Goal: Information Seeking & Learning: Understand process/instructions

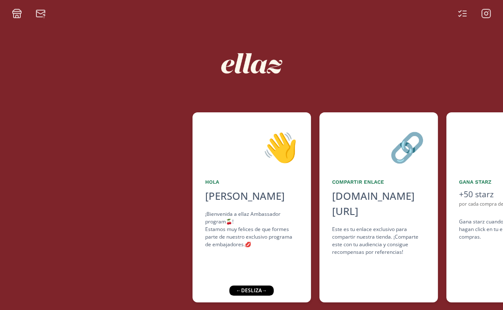
click at [246, 285] on div "👋 Hola [PERSON_NAME] ¡Bienvenida a ellaz Ambassador program🍒! Estamos muy felic…" at bounding box center [251, 207] width 118 height 190
click at [237, 295] on div "← desliza →" at bounding box center [251, 291] width 44 height 10
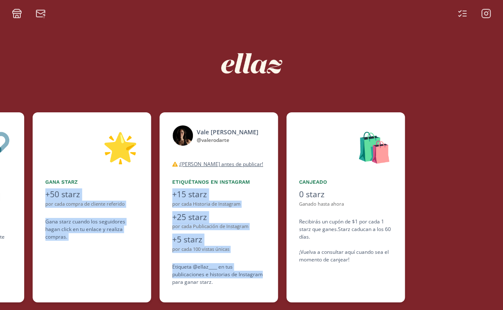
scroll to position [0, 477]
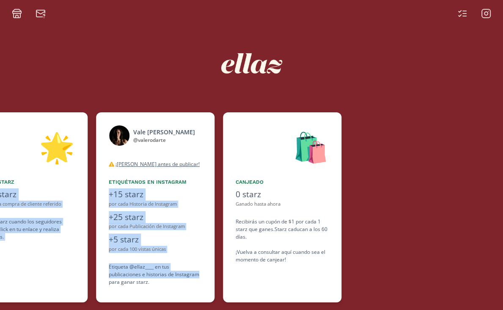
drag, startPoint x: 367, startPoint y: 245, endPoint x: 208, endPoint y: 275, distance: 161.8
click at [208, 275] on div "👋 Hola [PERSON_NAME] ¡Bienvenida a ellaz Ambassador program🍒! Estamos muy felic…" at bounding box center [251, 207] width 503 height 199
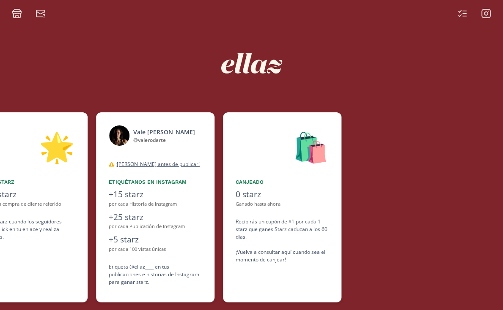
click at [447, 211] on div at bounding box center [446, 207] width 192 height 190
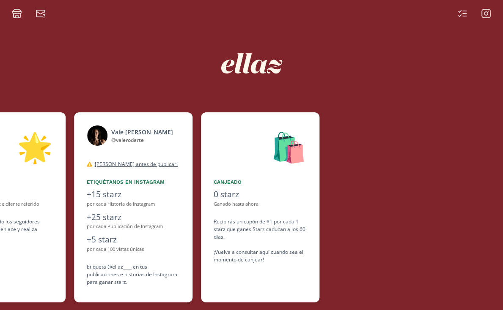
scroll to position [0, 507]
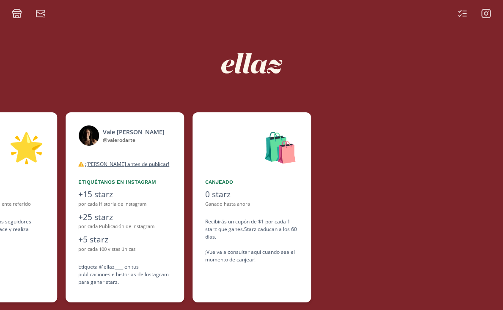
drag, startPoint x: 171, startPoint y: 267, endPoint x: 151, endPoint y: 267, distance: 19.9
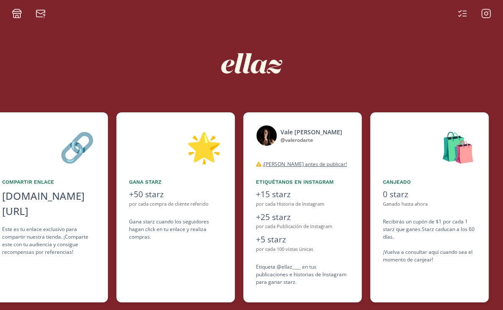
scroll to position [0, 307]
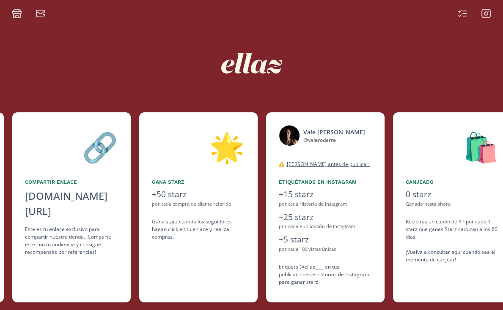
drag, startPoint x: 112, startPoint y: 258, endPoint x: 178, endPoint y: 247, distance: 67.7
click at [178, 247] on div "👋 Hola [PERSON_NAME] ¡Bienvenida a ellaz Ambassador program🍒! Estamos muy felic…" at bounding box center [251, 207] width 503 height 199
click at [176, 197] on div "+50 starz" at bounding box center [198, 195] width 93 height 12
click at [484, 13] on icon at bounding box center [486, 13] width 10 height 10
click at [16, 16] on icon at bounding box center [17, 13] width 10 height 10
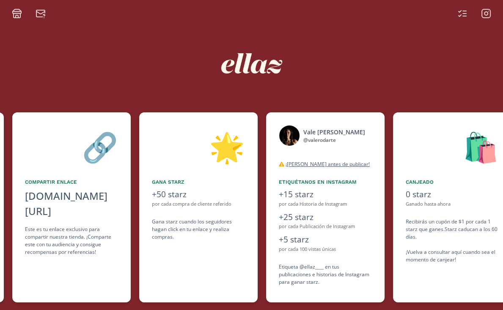
click at [39, 13] on icon at bounding box center [40, 12] width 8 height 3
click at [378, 80] on div at bounding box center [251, 64] width 419 height 90
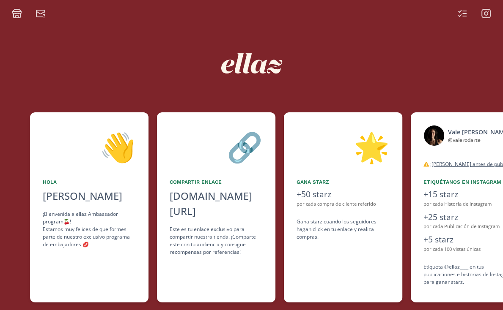
drag, startPoint x: 258, startPoint y: 222, endPoint x: 417, endPoint y: 199, distance: 160.3
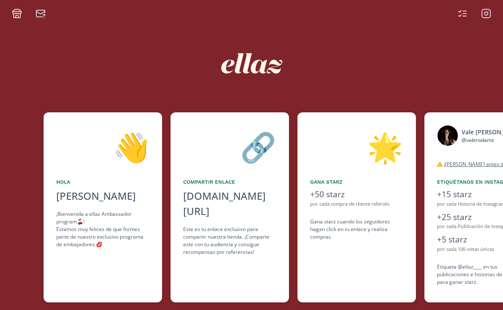
scroll to position [0, 0]
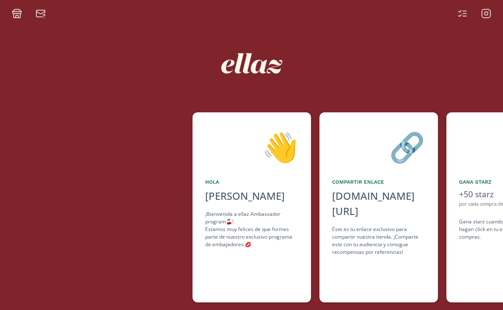
drag, startPoint x: 130, startPoint y: 233, endPoint x: 336, endPoint y: 217, distance: 206.5
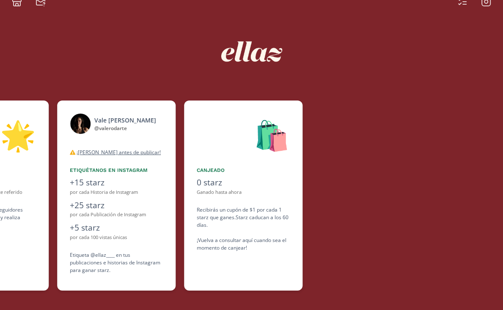
scroll to position [17, 0]
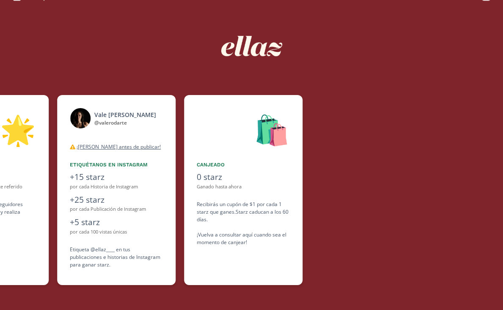
drag, startPoint x: 169, startPoint y: 214, endPoint x: 202, endPoint y: 212, distance: 32.6
drag, startPoint x: 126, startPoint y: 226, endPoint x: 221, endPoint y: 216, distance: 95.7
click at [221, 216] on div "👋 Hola [PERSON_NAME] ¡Bienvenida a ellaz Ambassador program🍒! Estamos muy felic…" at bounding box center [251, 190] width 503 height 199
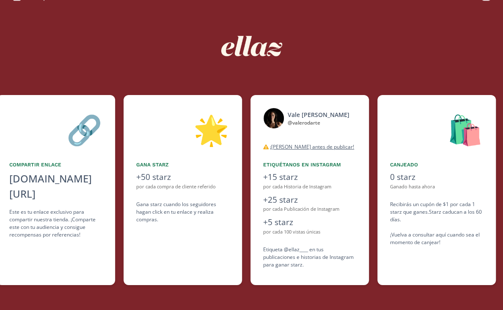
drag, startPoint x: 221, startPoint y: 216, endPoint x: 267, endPoint y: 221, distance: 46.8
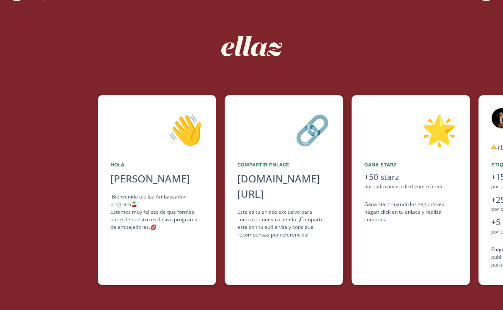
drag, startPoint x: 74, startPoint y: 230, endPoint x: 157, endPoint y: 225, distance: 82.6
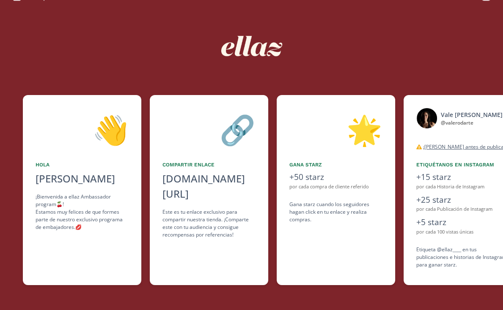
click at [79, 201] on div "¡Bienvenida a ellaz Ambassador program🍒! Estamos muy felices de que formes part…" at bounding box center [82, 212] width 93 height 38
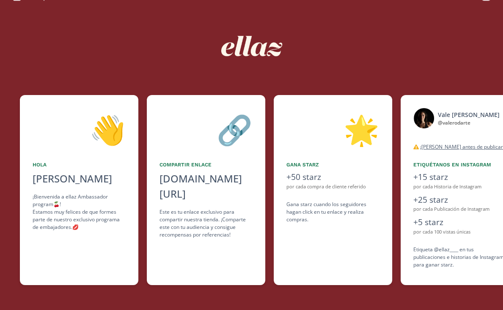
click at [116, 136] on div "👋" at bounding box center [79, 129] width 93 height 43
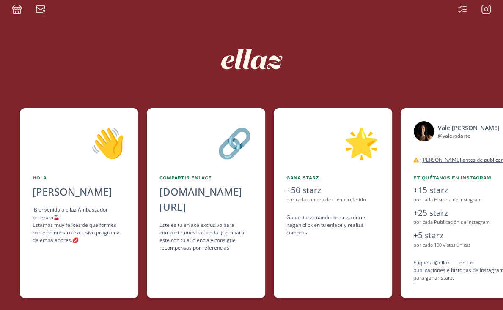
scroll to position [17, 0]
